Goal: Find specific page/section: Find specific page/section

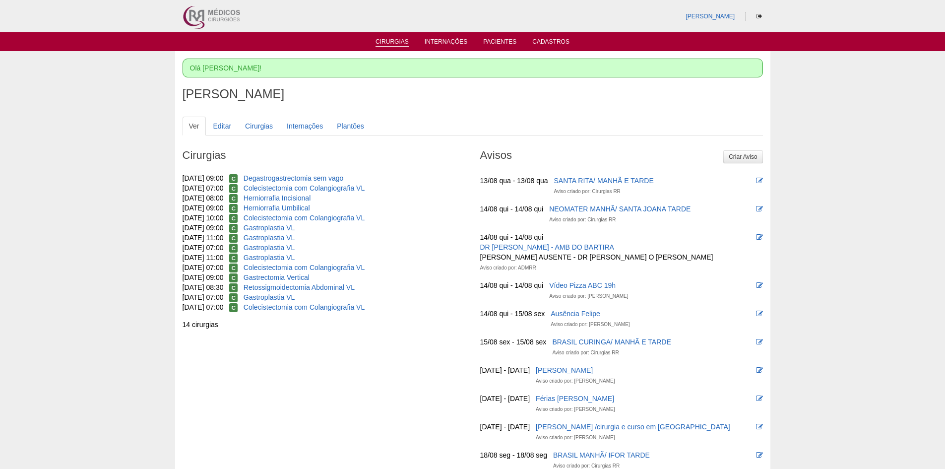
click at [384, 39] on link "Cirurgias" at bounding box center [391, 42] width 33 height 8
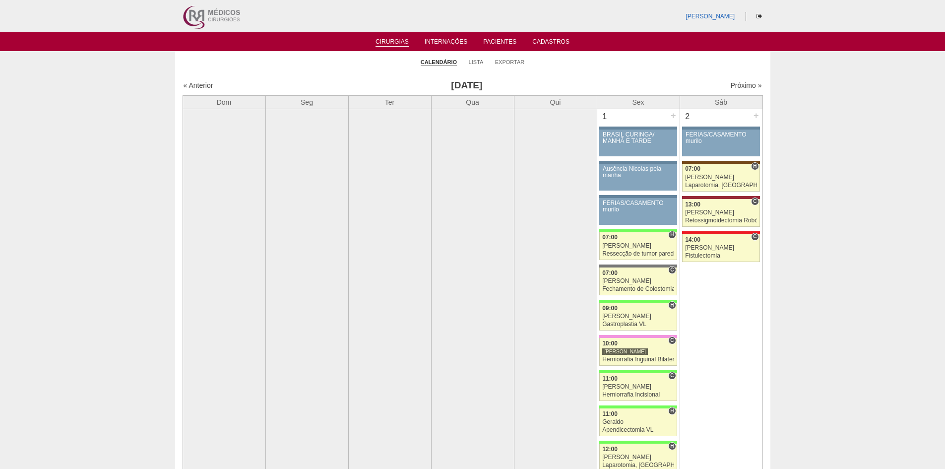
click at [736, 81] on div "Próximo »" at bounding box center [692, 85] width 139 height 10
click at [735, 82] on link "Próximo »" at bounding box center [745, 85] width 31 height 8
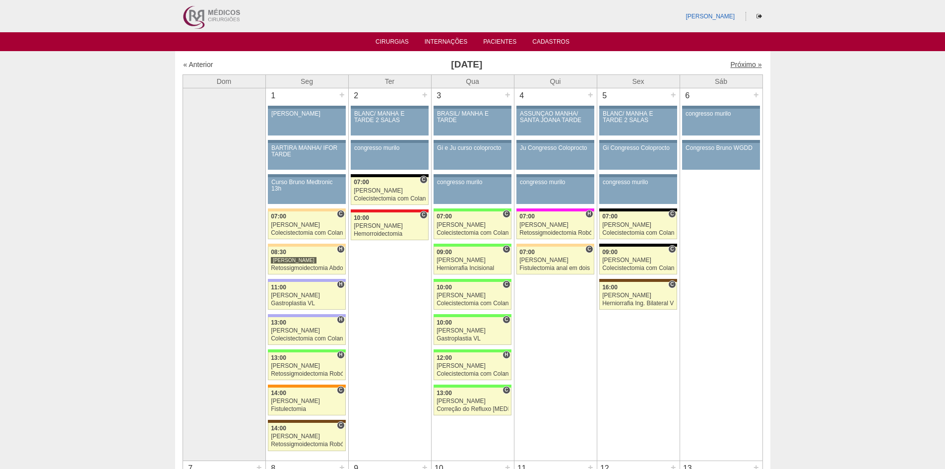
click at [741, 62] on link "Próximo »" at bounding box center [745, 64] width 31 height 8
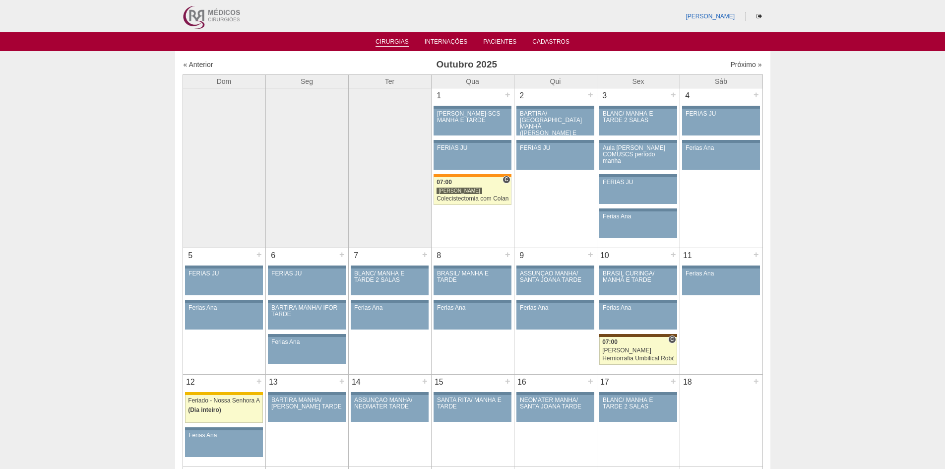
click at [397, 39] on link "Cirurgias" at bounding box center [391, 42] width 33 height 8
